Goal: Find specific page/section: Find specific page/section

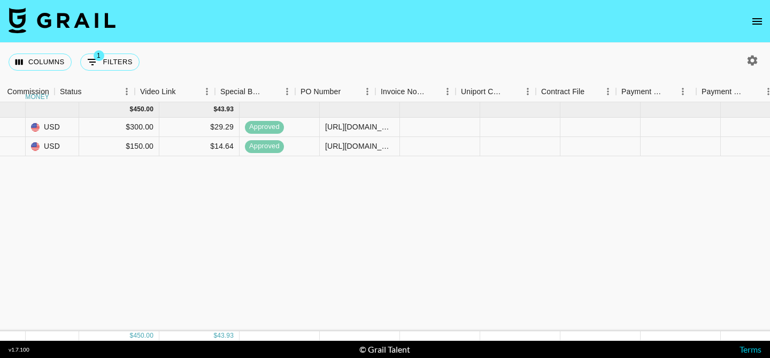
scroll to position [0, 1152]
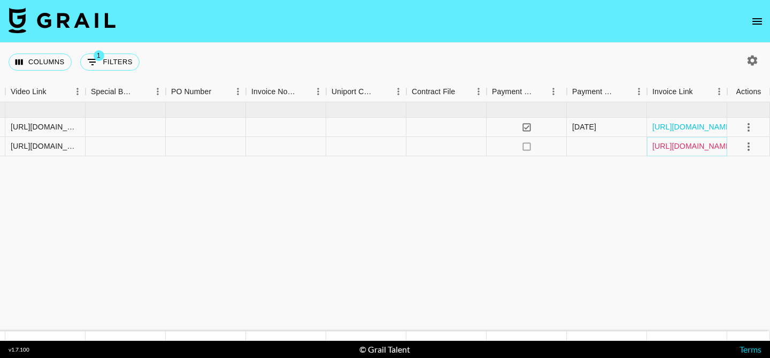
click at [676, 145] on link "[URL][DOMAIN_NAME]" at bounding box center [692, 146] width 81 height 11
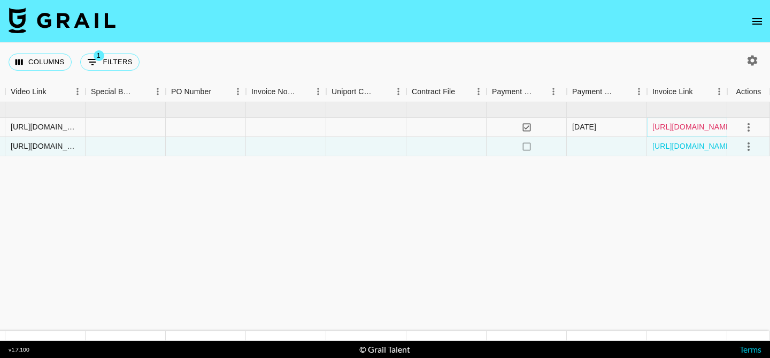
click at [680, 128] on link "[URL][DOMAIN_NAME]" at bounding box center [692, 126] width 81 height 11
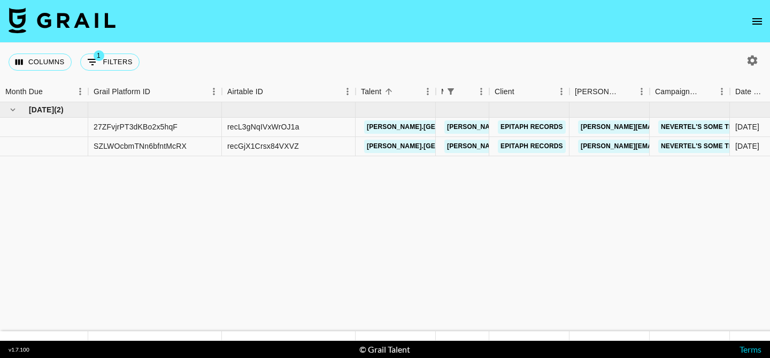
click at [749, 21] on button "open drawer" at bounding box center [756, 21] width 21 height 21
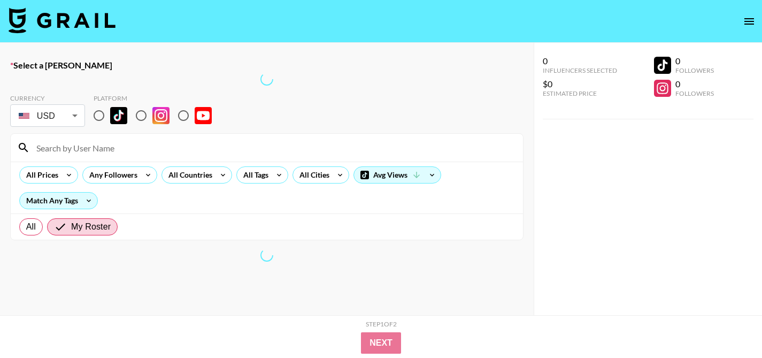
click at [749, 21] on icon "open drawer" at bounding box center [749, 21] width 10 height 6
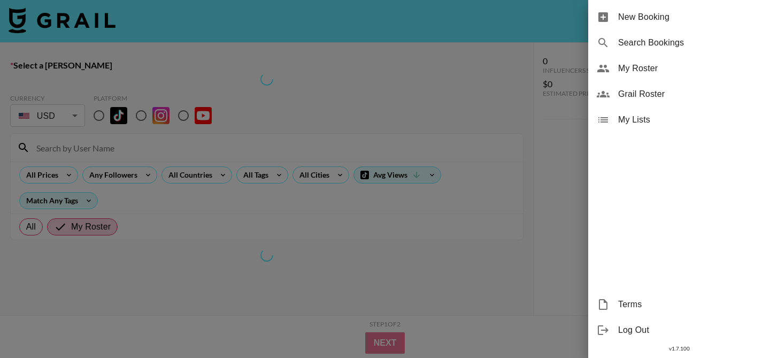
click at [706, 90] on span "Grail Roster" at bounding box center [689, 94] width 143 height 13
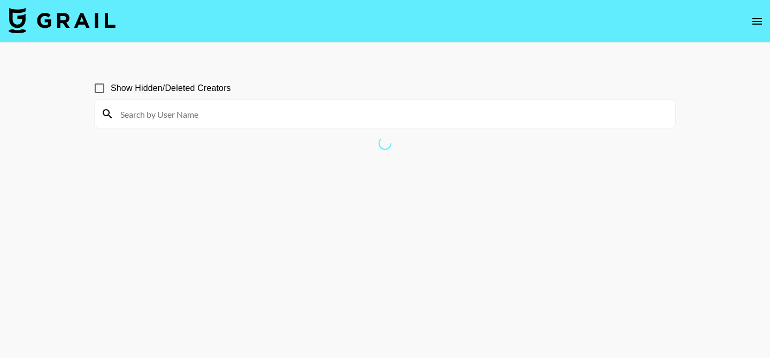
click at [404, 112] on input at bounding box center [391, 113] width 555 height 17
click at [93, 90] on input "Show Hidden/Deleted Creators" at bounding box center [99, 88] width 22 height 22
checkbox input "true"
click at [219, 102] on div at bounding box center [381, 114] width 581 height 28
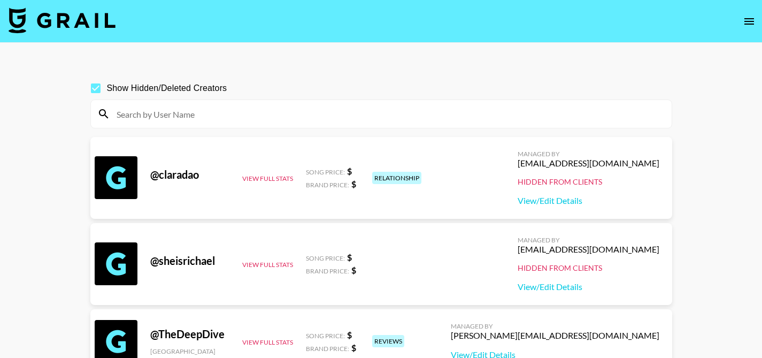
click at [374, 117] on input at bounding box center [387, 113] width 555 height 17
paste input "krosalyn"
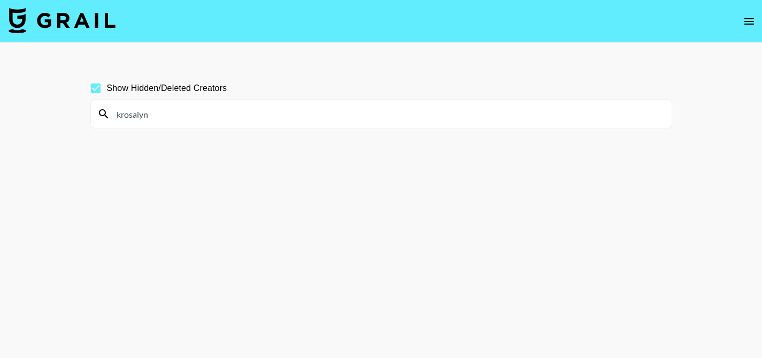
type input "krosalyn"
